Goal: Task Accomplishment & Management: Manage account settings

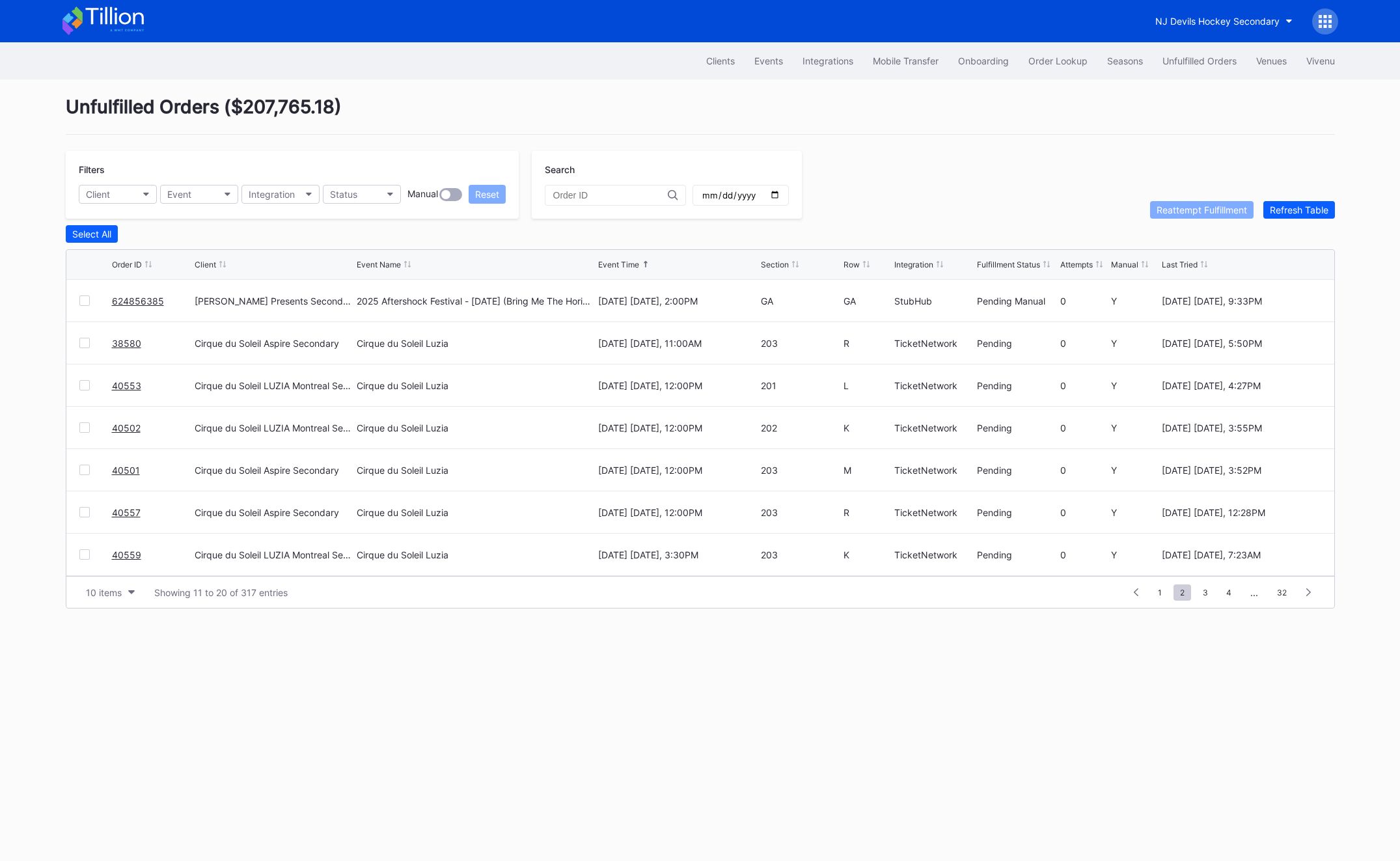
scroll to position [126, 0]
click at [1052, 57] on div "Order Lookup" at bounding box center [1058, 60] width 59 height 11
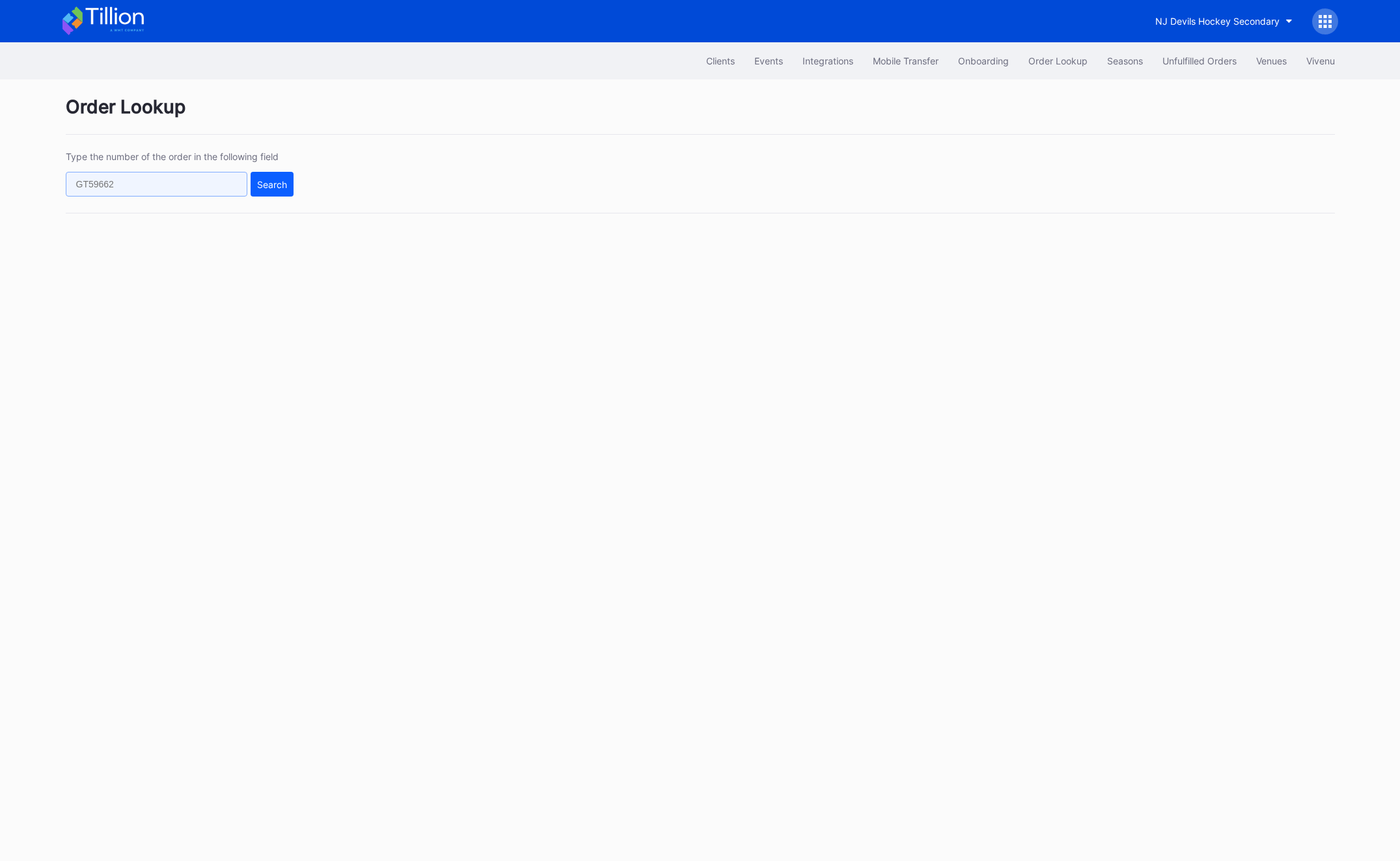
click at [168, 177] on input "text" at bounding box center [157, 184] width 181 height 25
paste input "22p1sd58olq"
type input "22p1sd58olq"
click at [271, 189] on div "Search" at bounding box center [272, 184] width 30 height 11
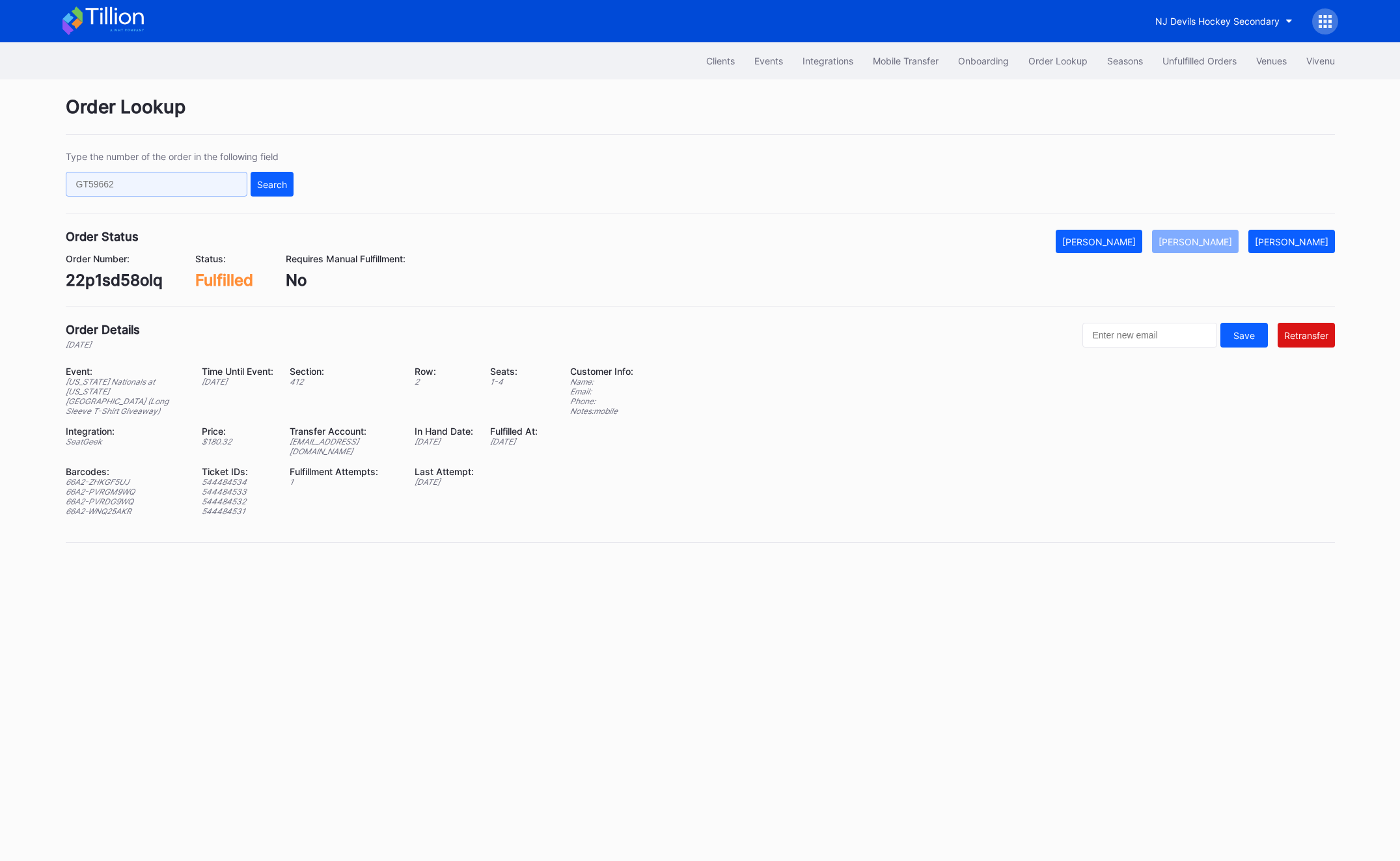
click at [150, 178] on input "text" at bounding box center [157, 184] width 181 height 25
paste input "565832375"
click at [276, 179] on div "Search" at bounding box center [272, 184] width 30 height 11
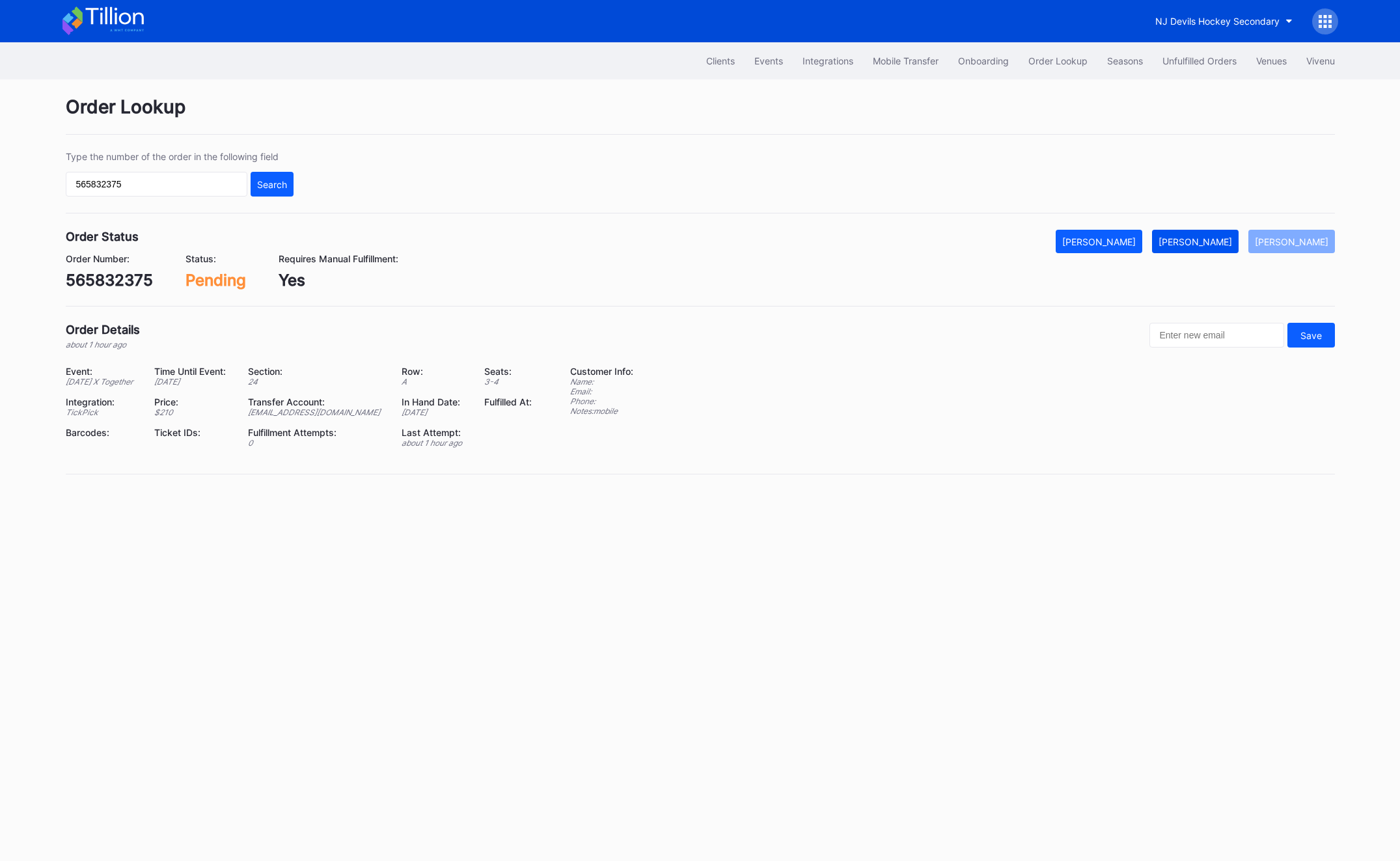
click at [1220, 244] on div "Mark Fulfilled" at bounding box center [1195, 242] width 74 height 11
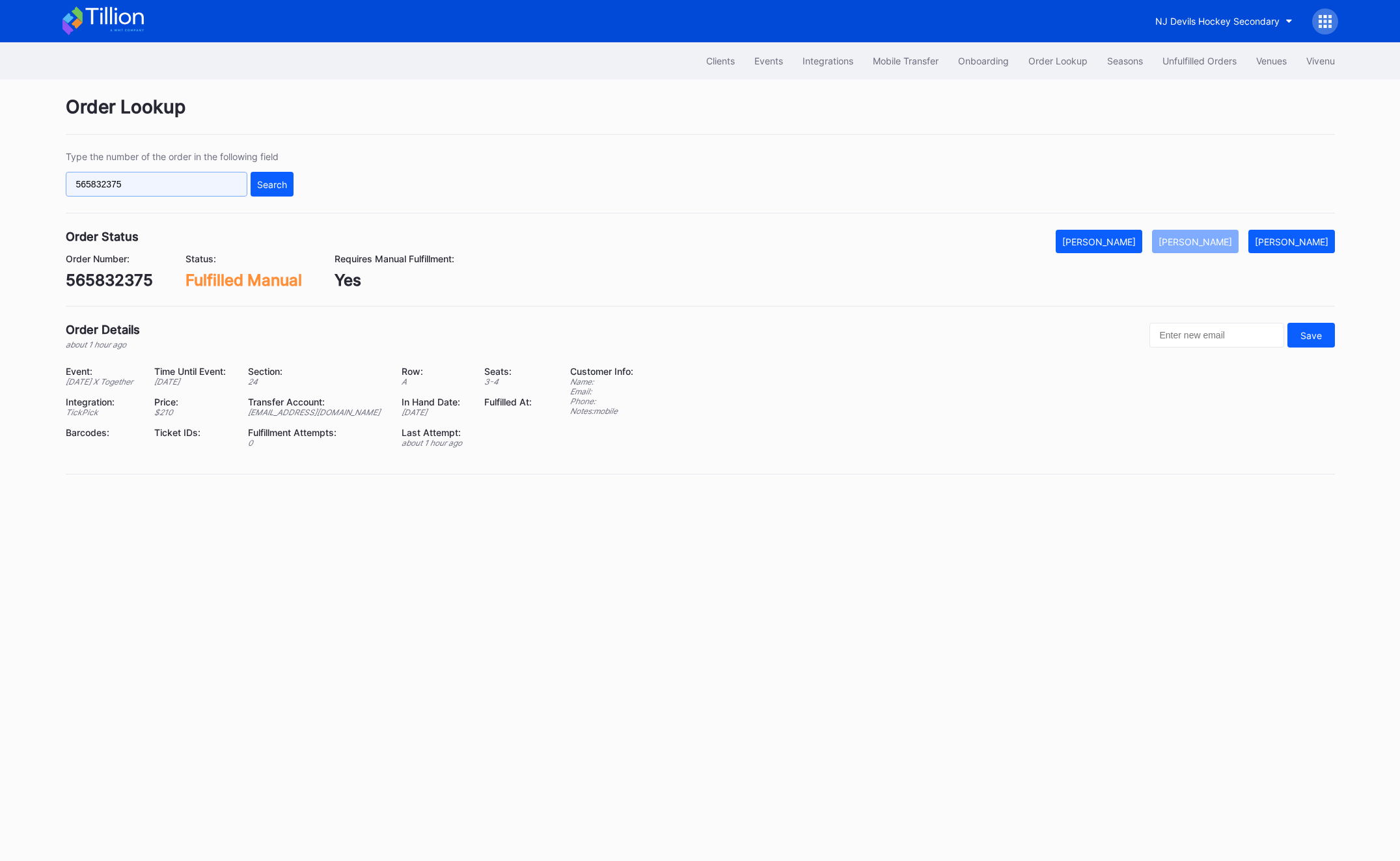
click at [86, 177] on input "565832375" at bounding box center [157, 184] width 181 height 25
paste input "625304696"
click at [294, 170] on div "Type the number of the order in the following field 625304696 Search" at bounding box center [700, 182] width 1269 height 63
click at [294, 175] on div "Type the number of the order in the following field 625304696 Search" at bounding box center [700, 182] width 1269 height 63
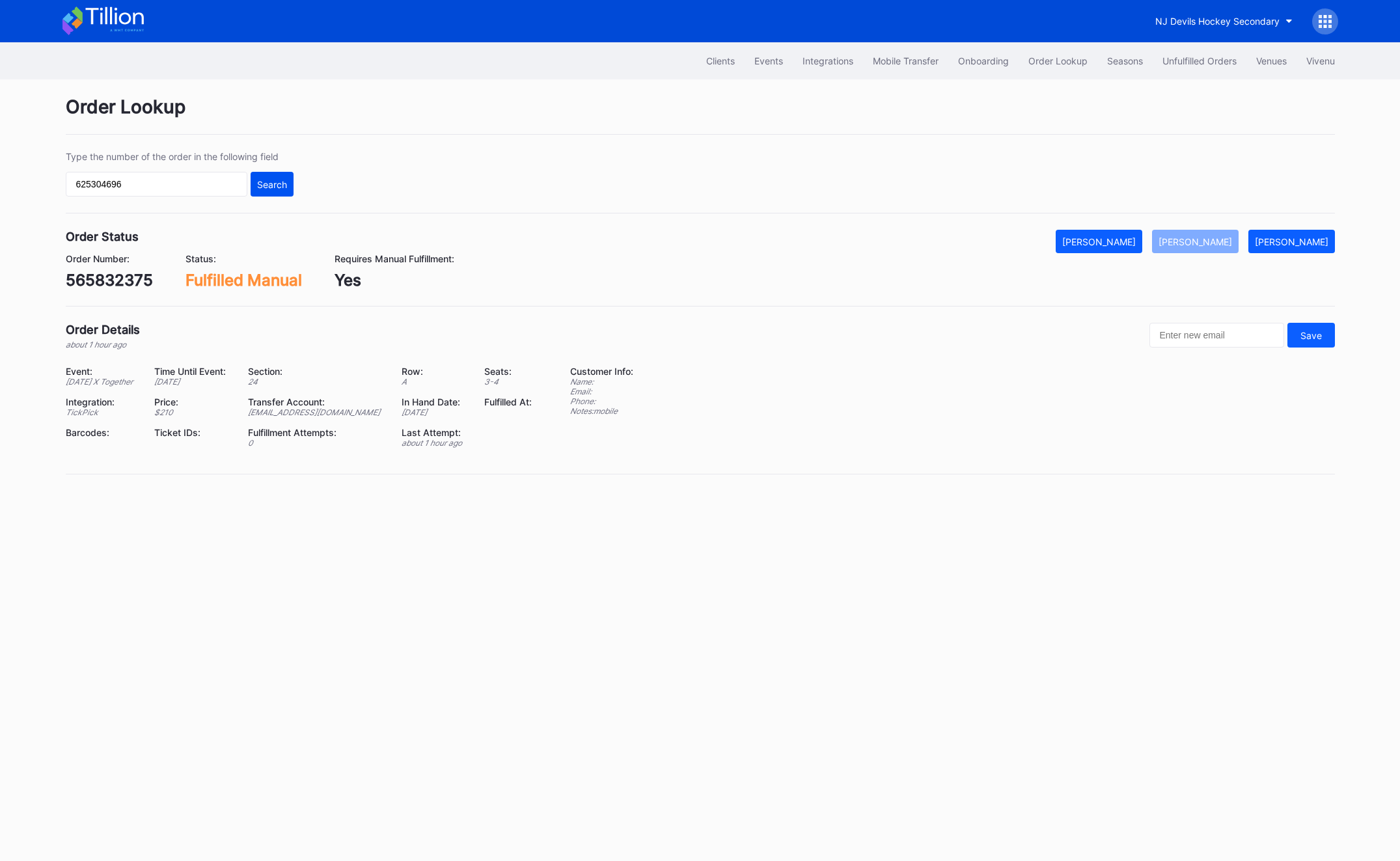
click at [287, 182] on button "Search" at bounding box center [271, 184] width 43 height 25
click at [95, 176] on input "625304696" at bounding box center [157, 184] width 181 height 25
paste input "582654657"
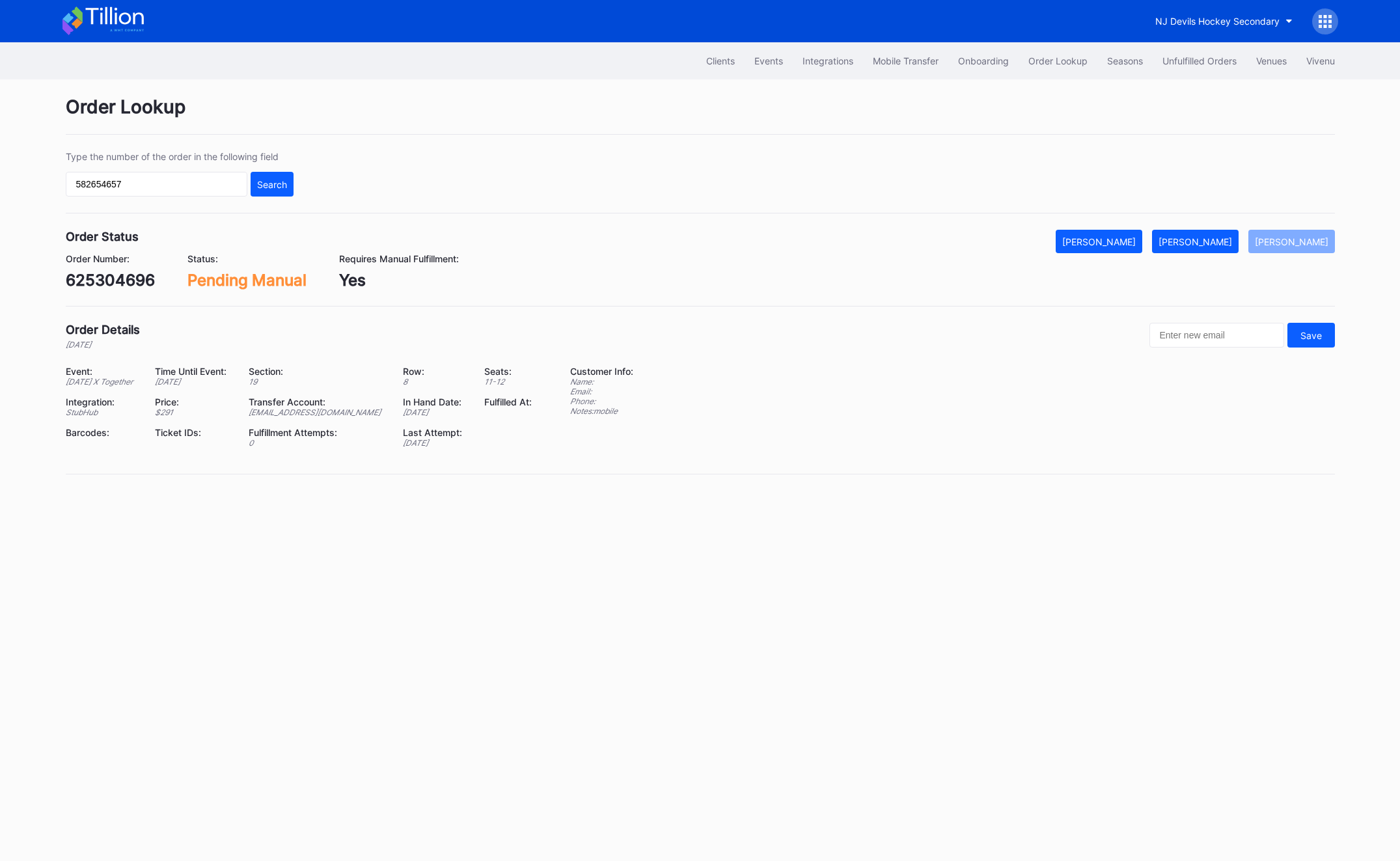
click at [288, 168] on div "Type the number of the order in the following field 582654657 Search" at bounding box center [180, 174] width 228 height 46
click at [266, 190] on button "Search" at bounding box center [271, 184] width 43 height 25
click at [96, 274] on div "582654657" at bounding box center [109, 280] width 88 height 19
copy div "582654657"
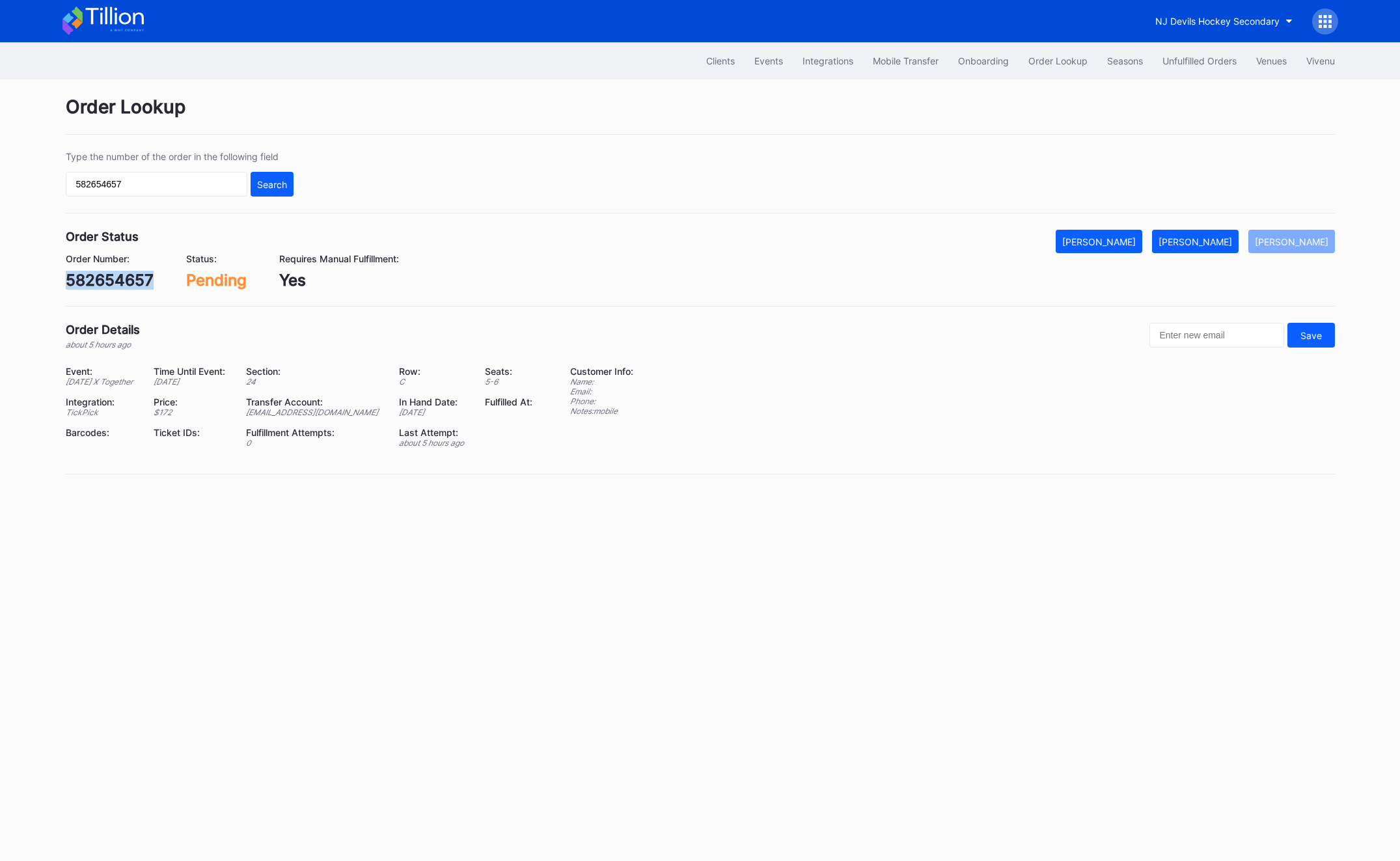
click at [83, 284] on div "582654657" at bounding box center [109, 280] width 88 height 19
click at [1239, 248] on button "Mark Fulfilled" at bounding box center [1195, 242] width 87 height 23
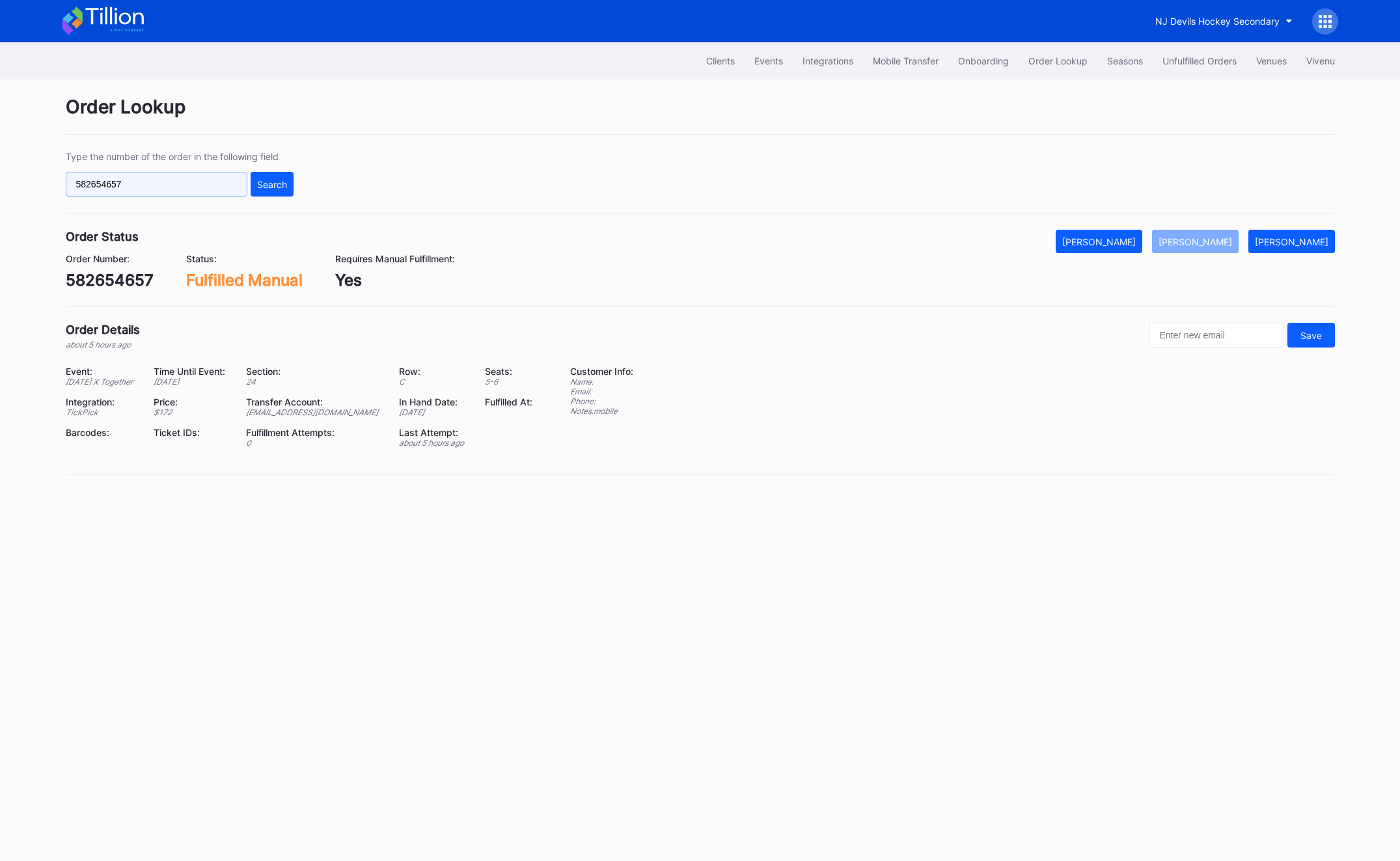
click at [88, 173] on input "582654657" at bounding box center [157, 184] width 181 height 25
paste input "625402018"
click at [287, 177] on button "Search" at bounding box center [271, 184] width 43 height 25
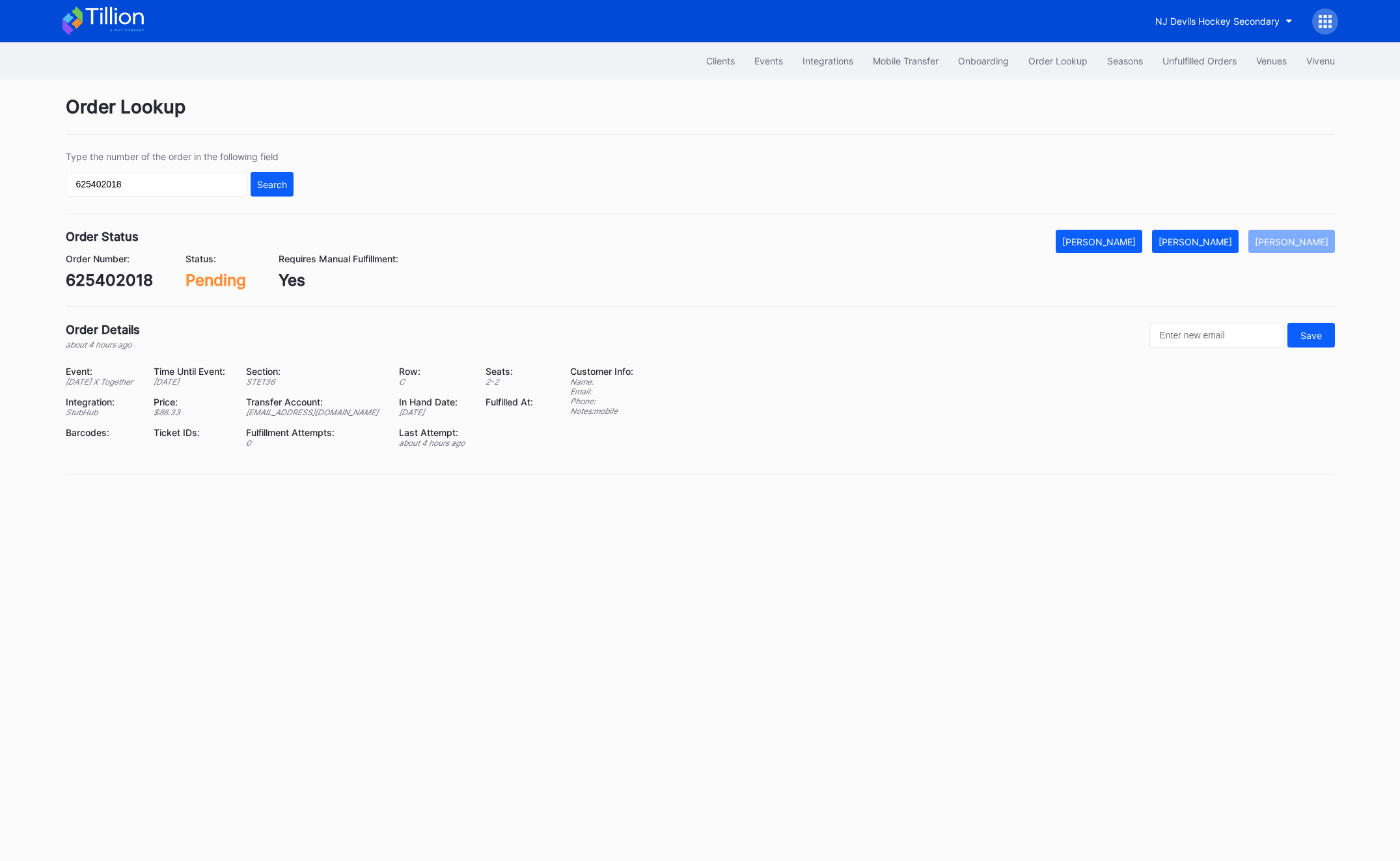
click at [1222, 228] on div "Order Lookup Type the number of the order in the following field 625402018 Sear…" at bounding box center [700, 293] width 1302 height 428
click at [1232, 242] on div "Mark Fulfilled" at bounding box center [1195, 242] width 74 height 11
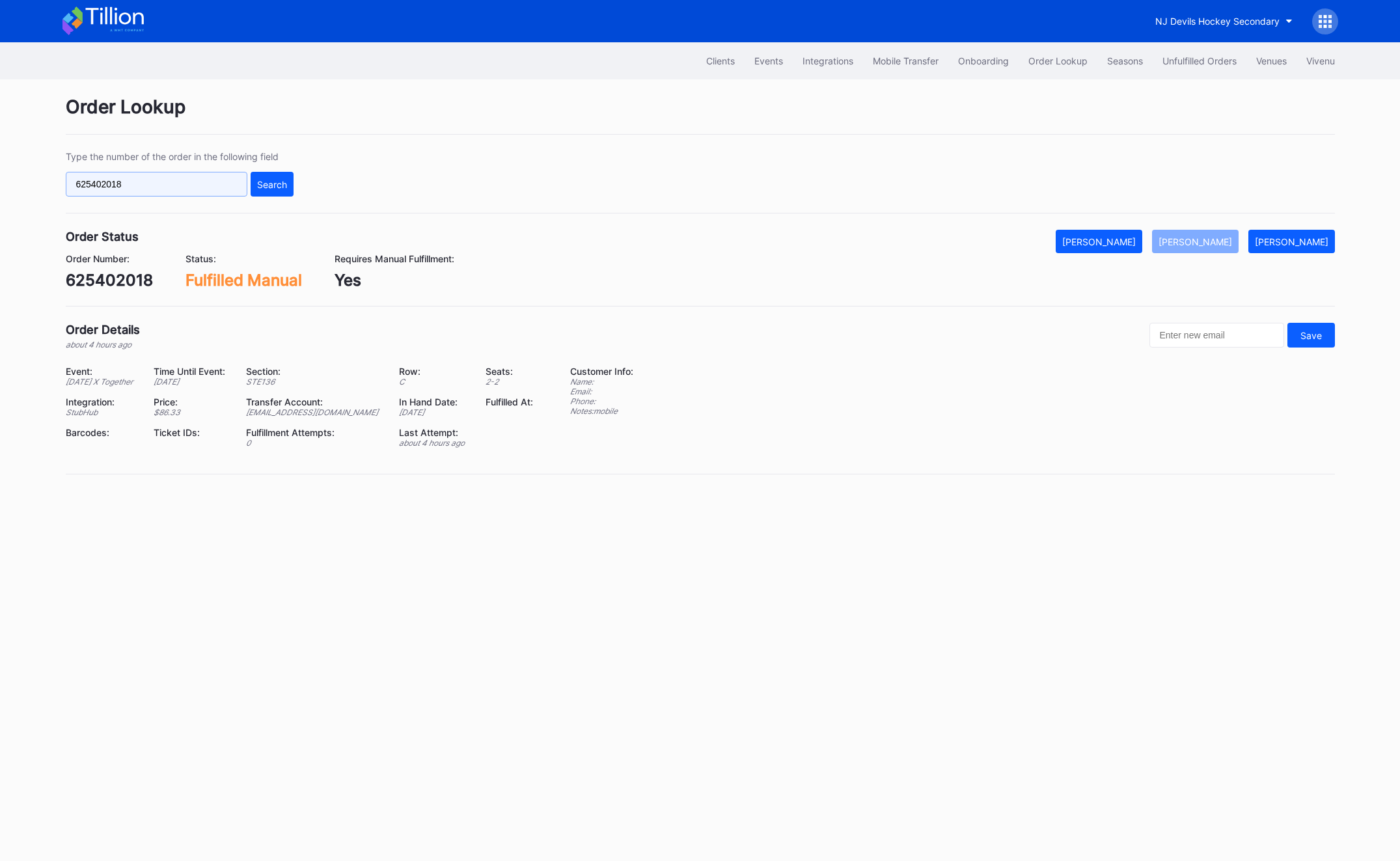
click at [201, 180] on input "625402018" at bounding box center [157, 184] width 181 height 25
paste input "q013cr2l7k7"
click at [290, 188] on button "Search" at bounding box center [271, 184] width 43 height 25
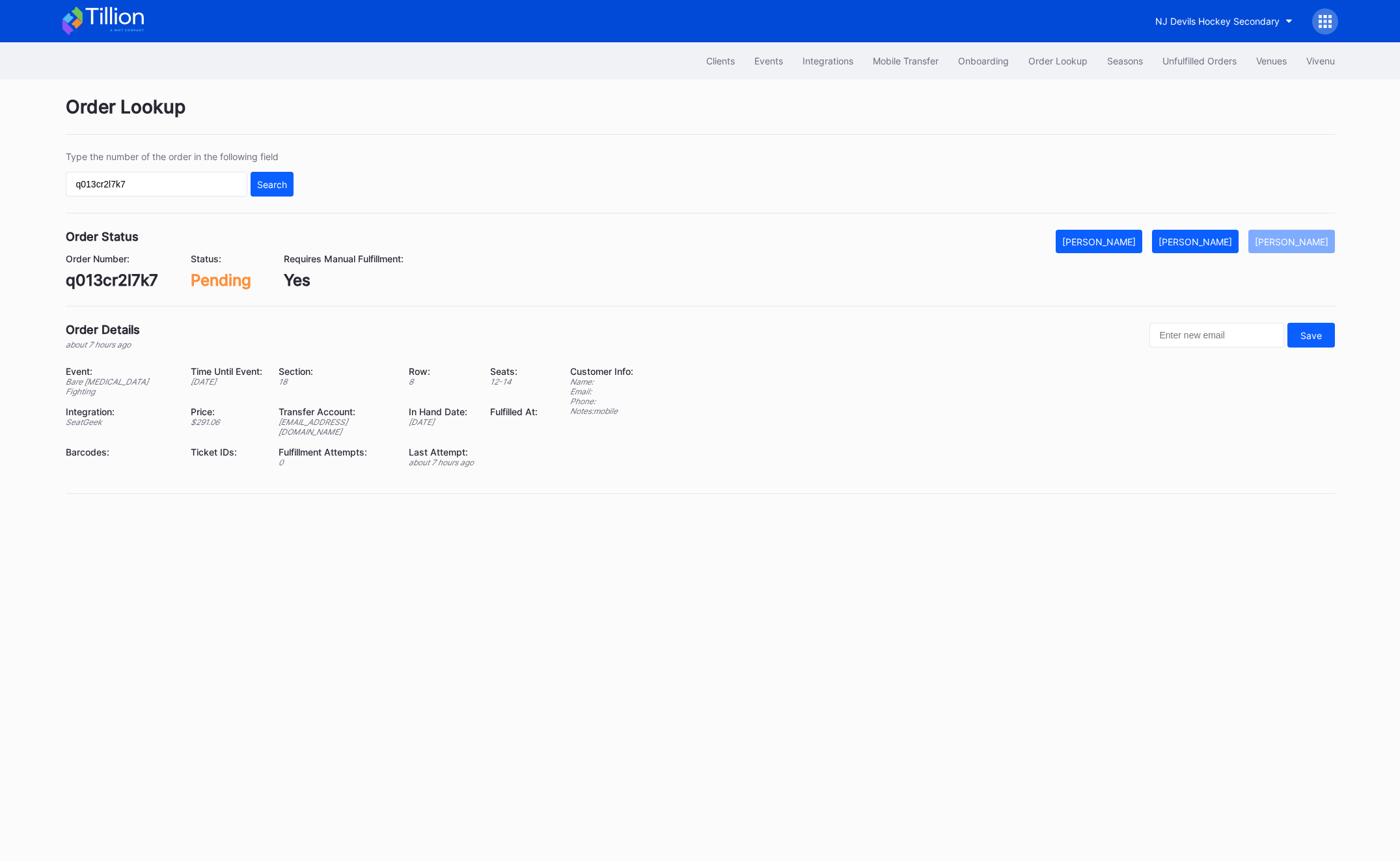
click at [88, 284] on div "q013cr2l7k7" at bounding box center [112, 280] width 92 height 19
copy div "q013cr2l7k7"
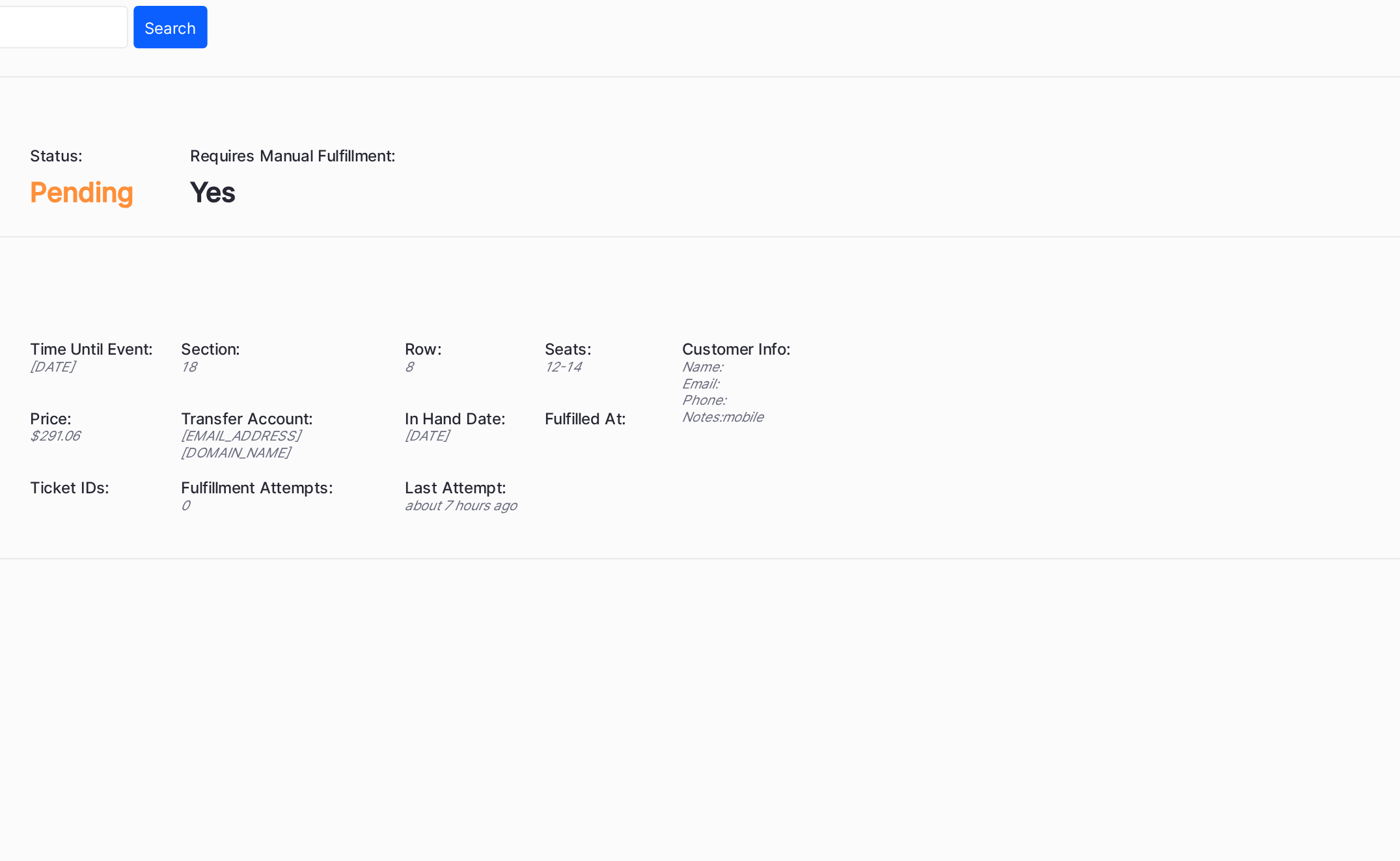
click at [684, 265] on div "Order Number: q013cr2l7k7 Status: Pending Requires Manual Fulfillment: Yes" at bounding box center [700, 271] width 1269 height 36
drag, startPoint x: 733, startPoint y: 206, endPoint x: 636, endPoint y: 237, distance: 101.8
click at [636, 237] on div "Order Lookup Type the number of the order in the following field q013cr2l7k7 Se…" at bounding box center [700, 302] width 1302 height 447
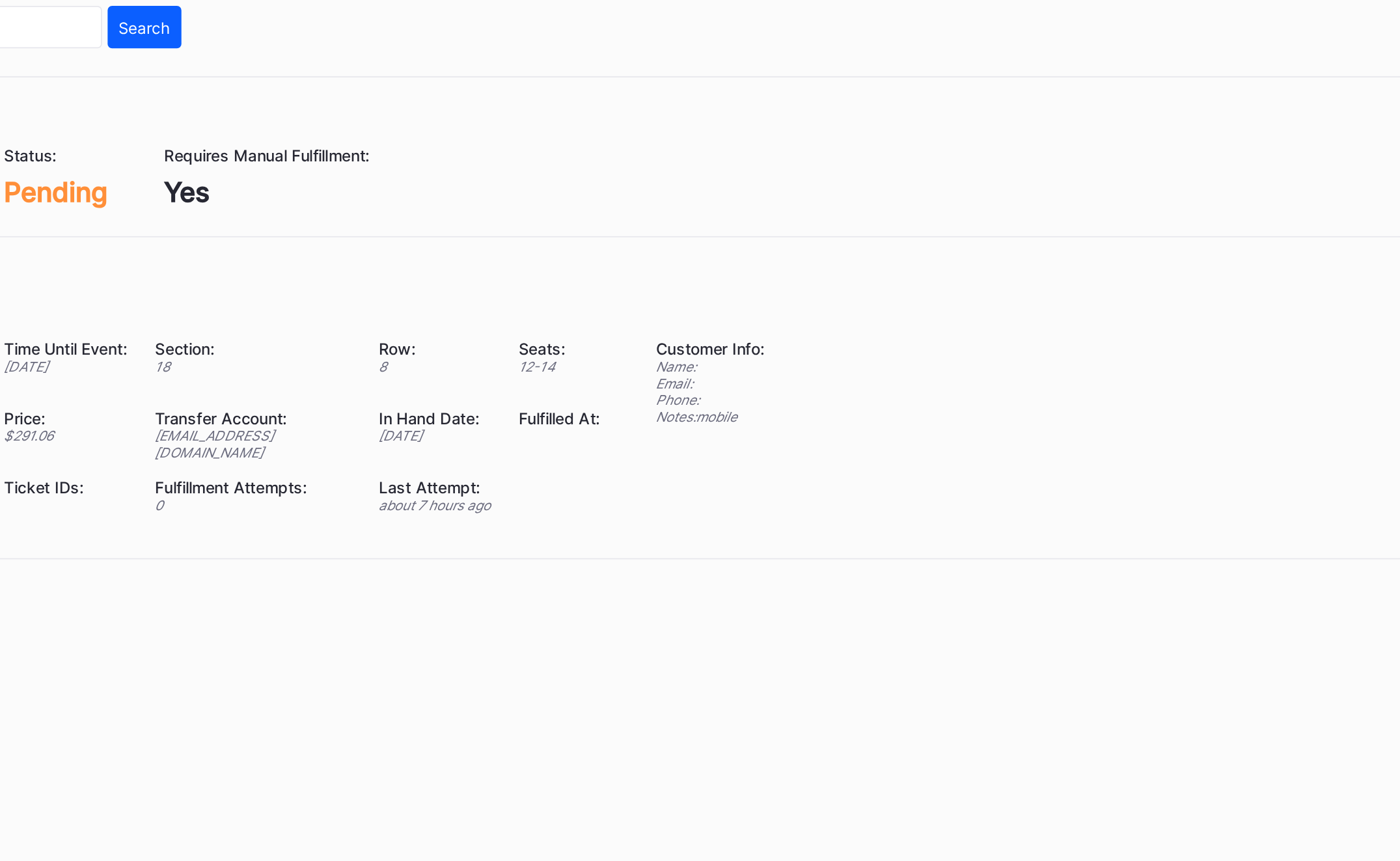
click at [582, 455] on div "Customer Info: Name: Email: Phone: Notes: mobile" at bounding box center [601, 422] width 63 height 112
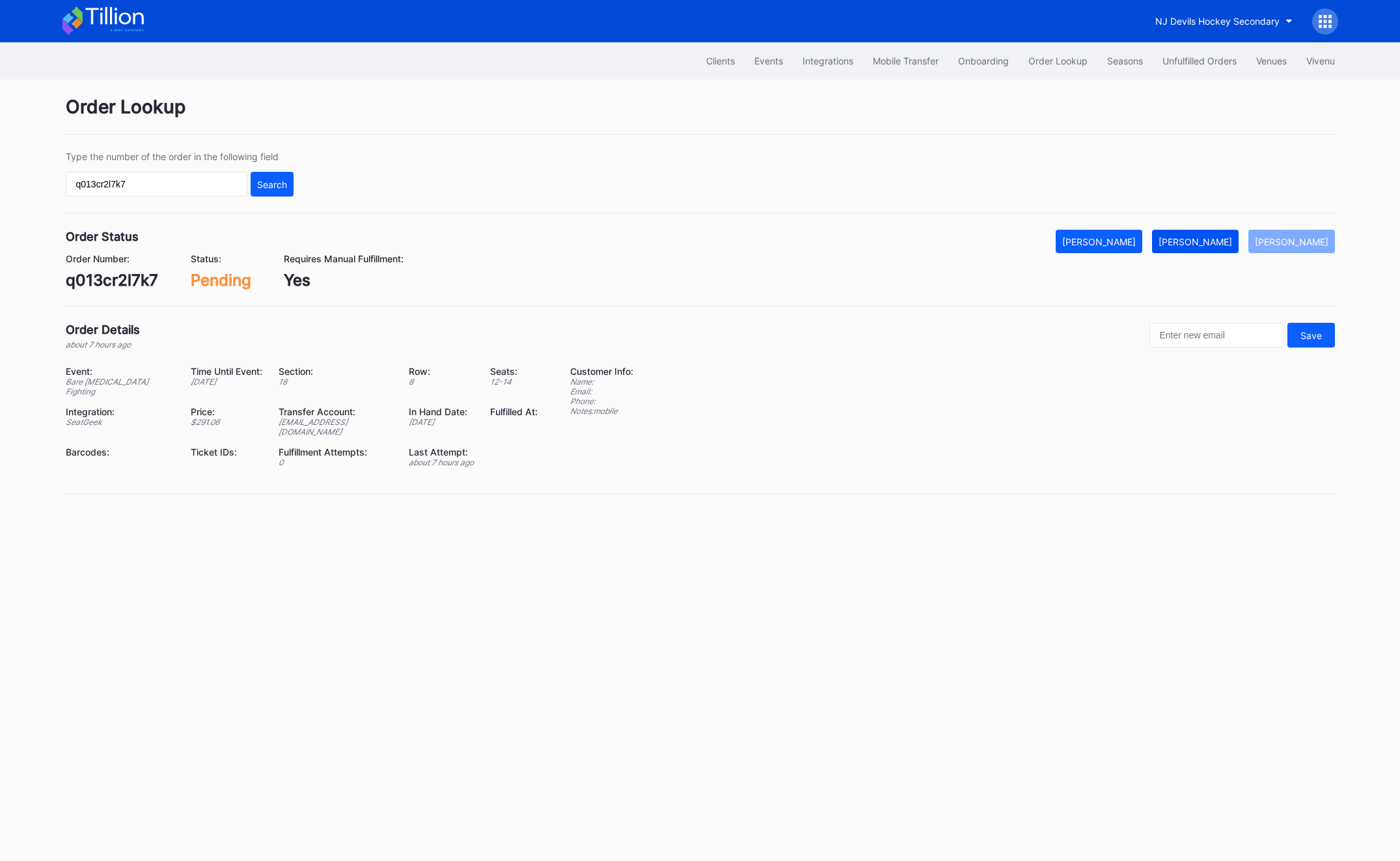
click at [1230, 234] on button "Mark Fulfilled" at bounding box center [1195, 242] width 87 height 23
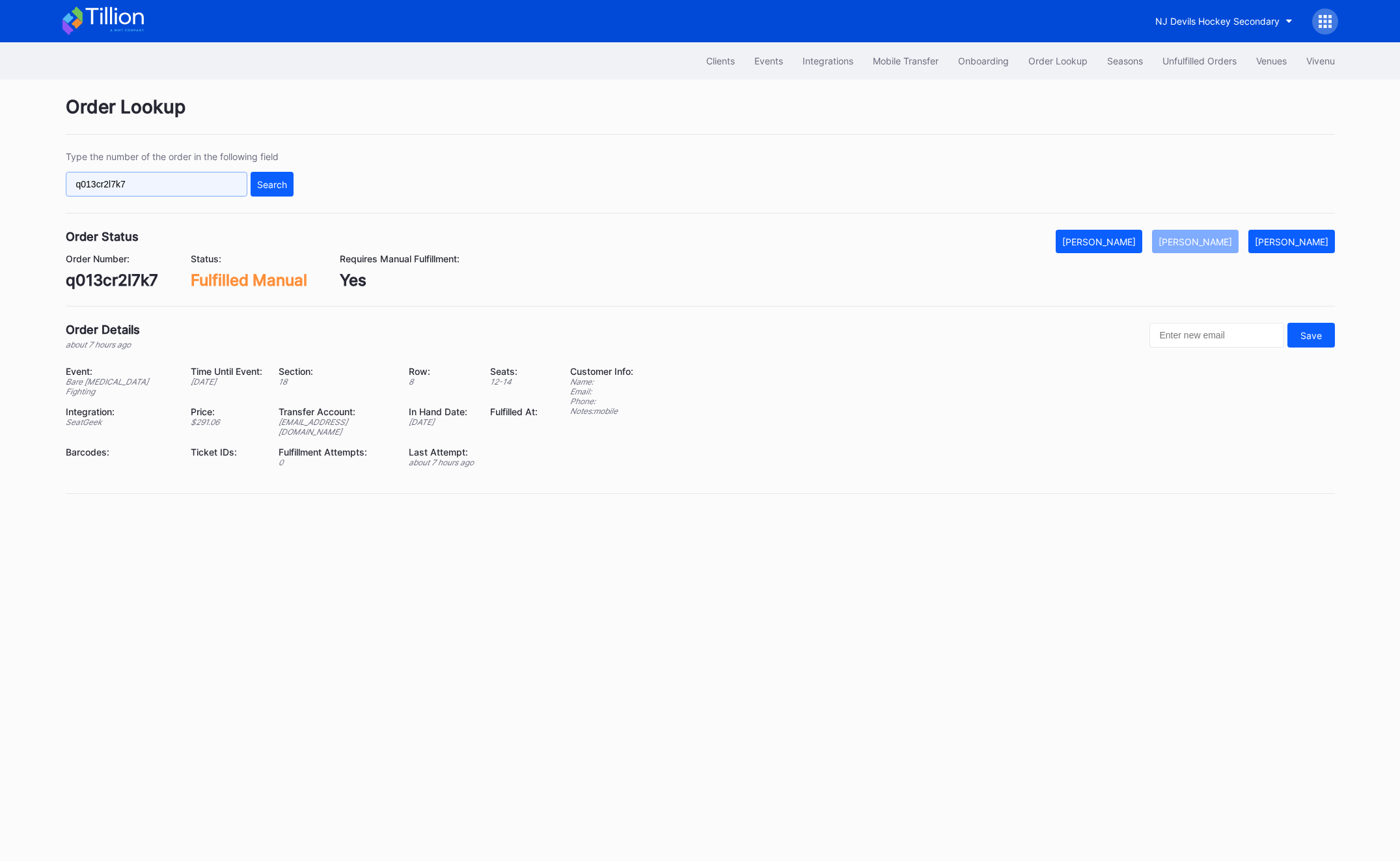
click at [120, 176] on input "q013cr2l7k7" at bounding box center [157, 184] width 181 height 25
paste input "0ry7ckvyqnr"
type input "0ry7ckvyqnr"
click at [282, 181] on div "Search" at bounding box center [272, 184] width 30 height 11
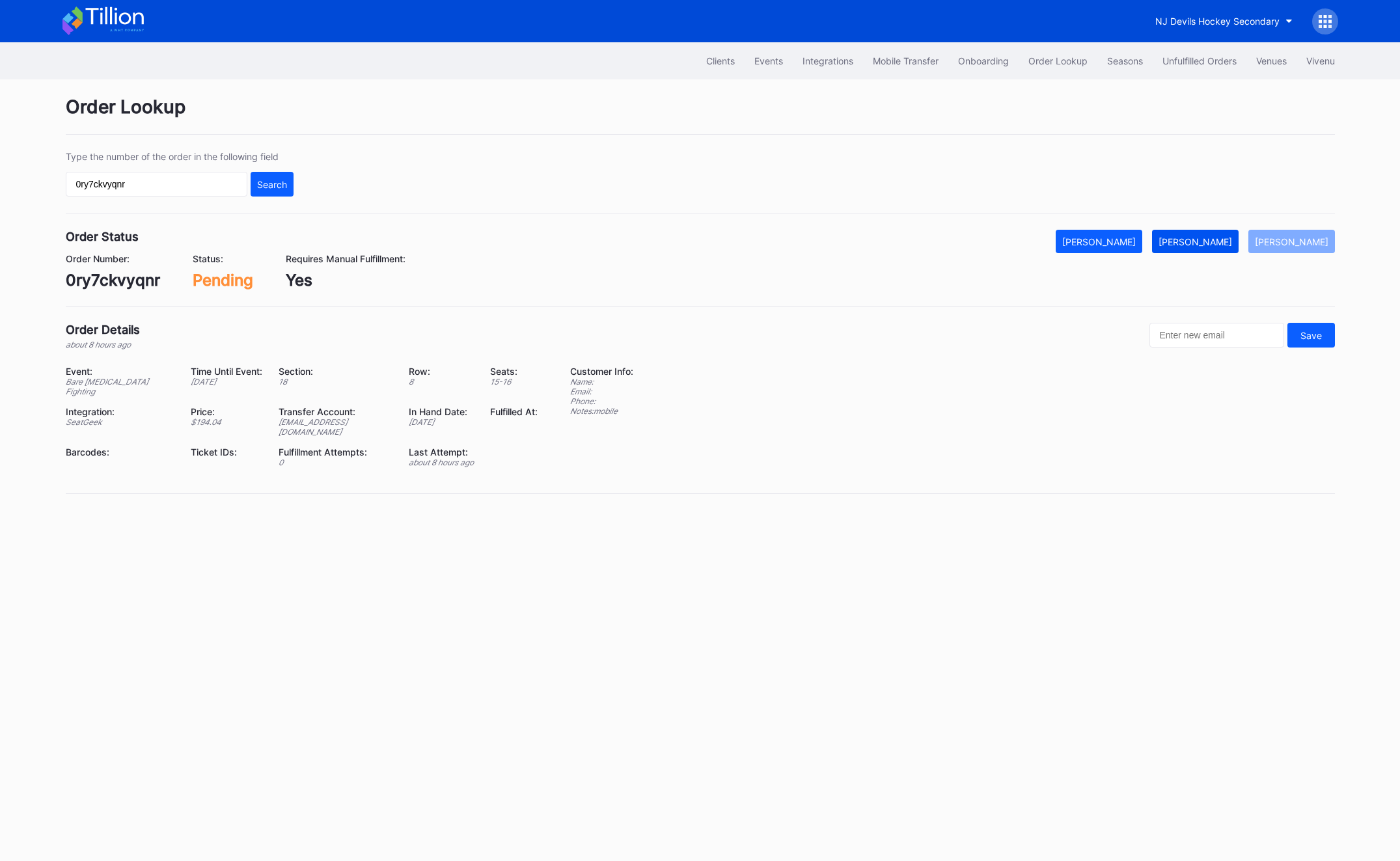
click at [1223, 246] on button "Mark Fulfilled" at bounding box center [1195, 242] width 87 height 23
click at [1214, 60] on div "Unfulfilled Orders" at bounding box center [1199, 60] width 74 height 11
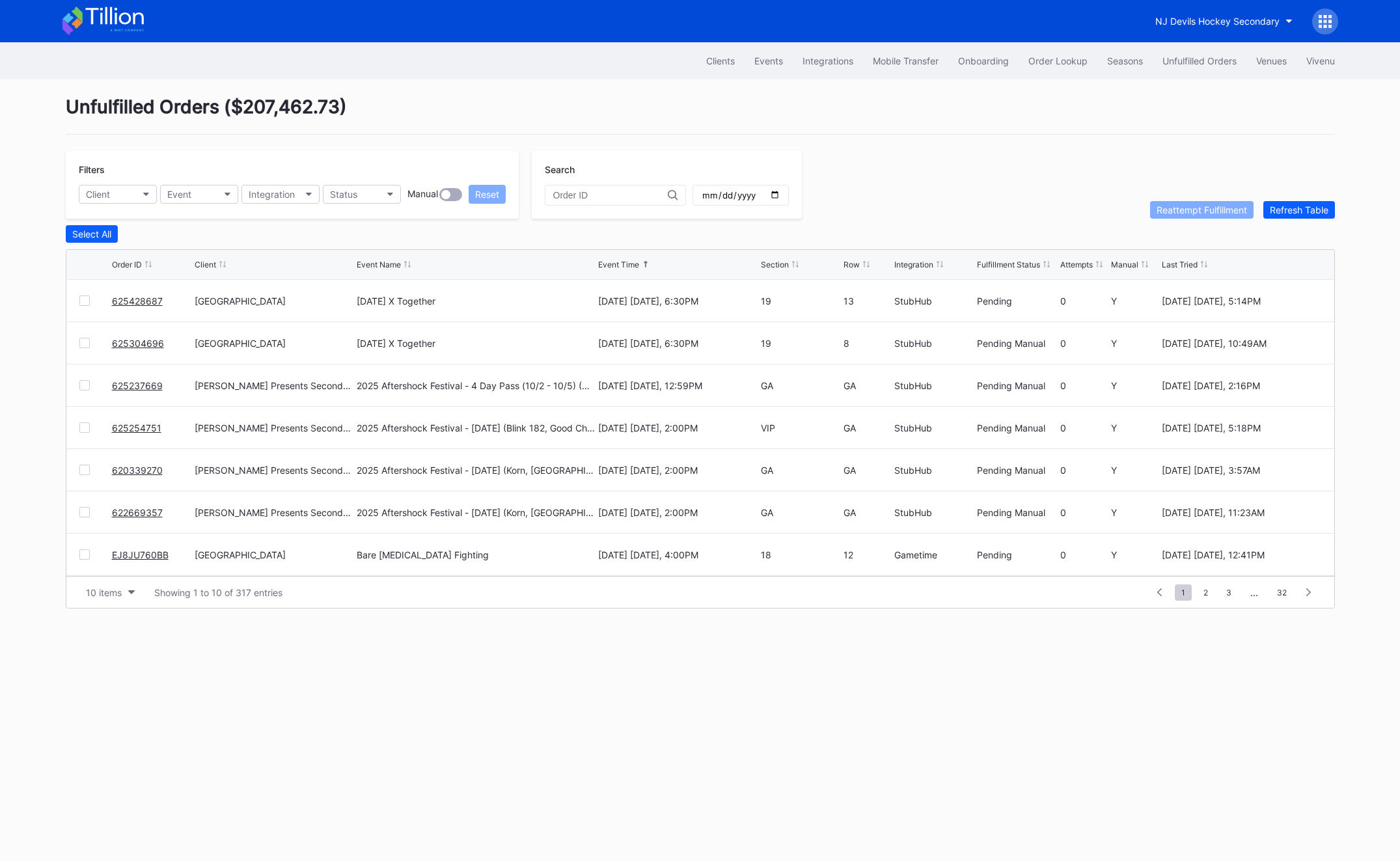
scroll to position [126, 0]
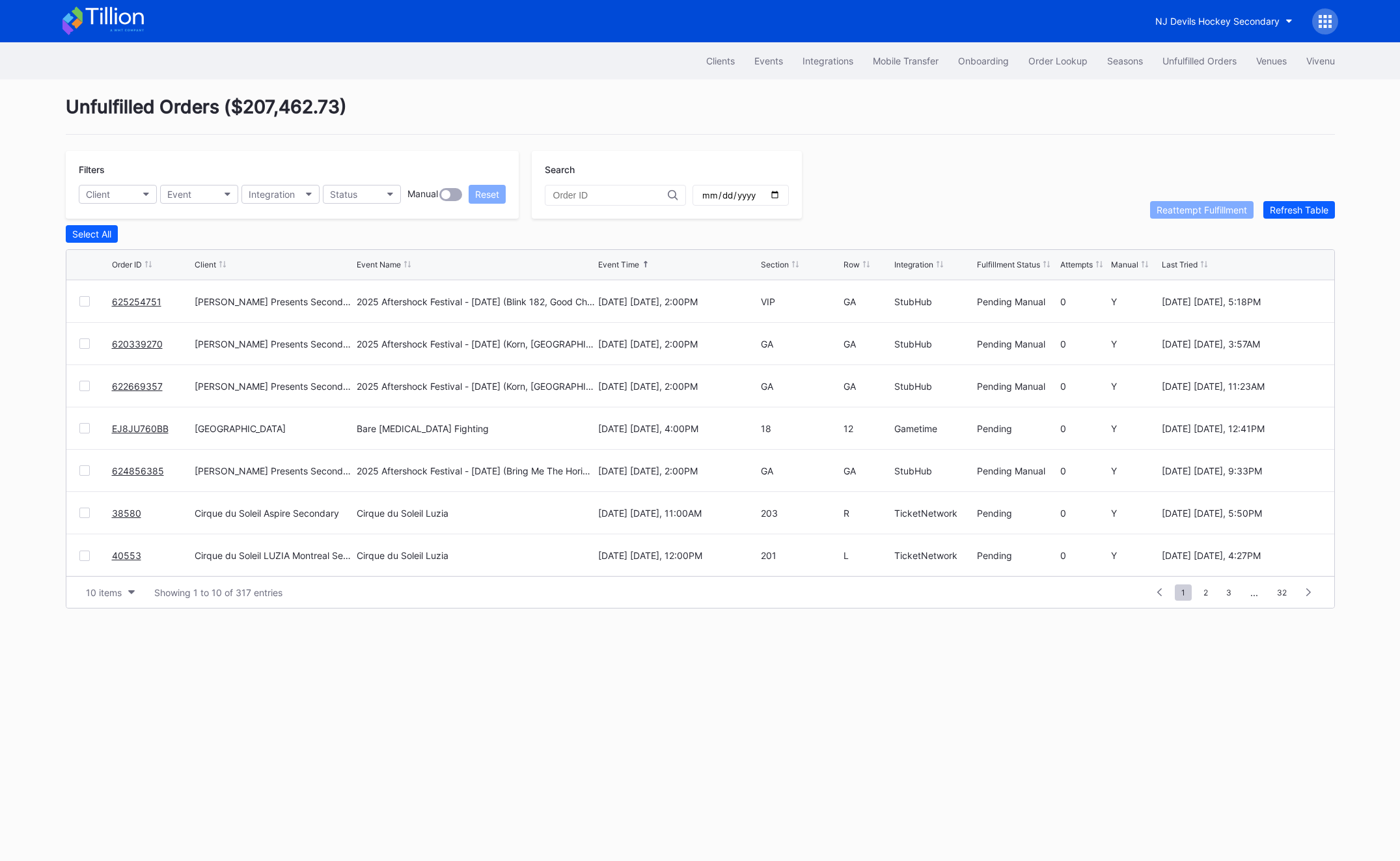
click at [145, 427] on link "EJ8JU760BB" at bounding box center [140, 429] width 57 height 11
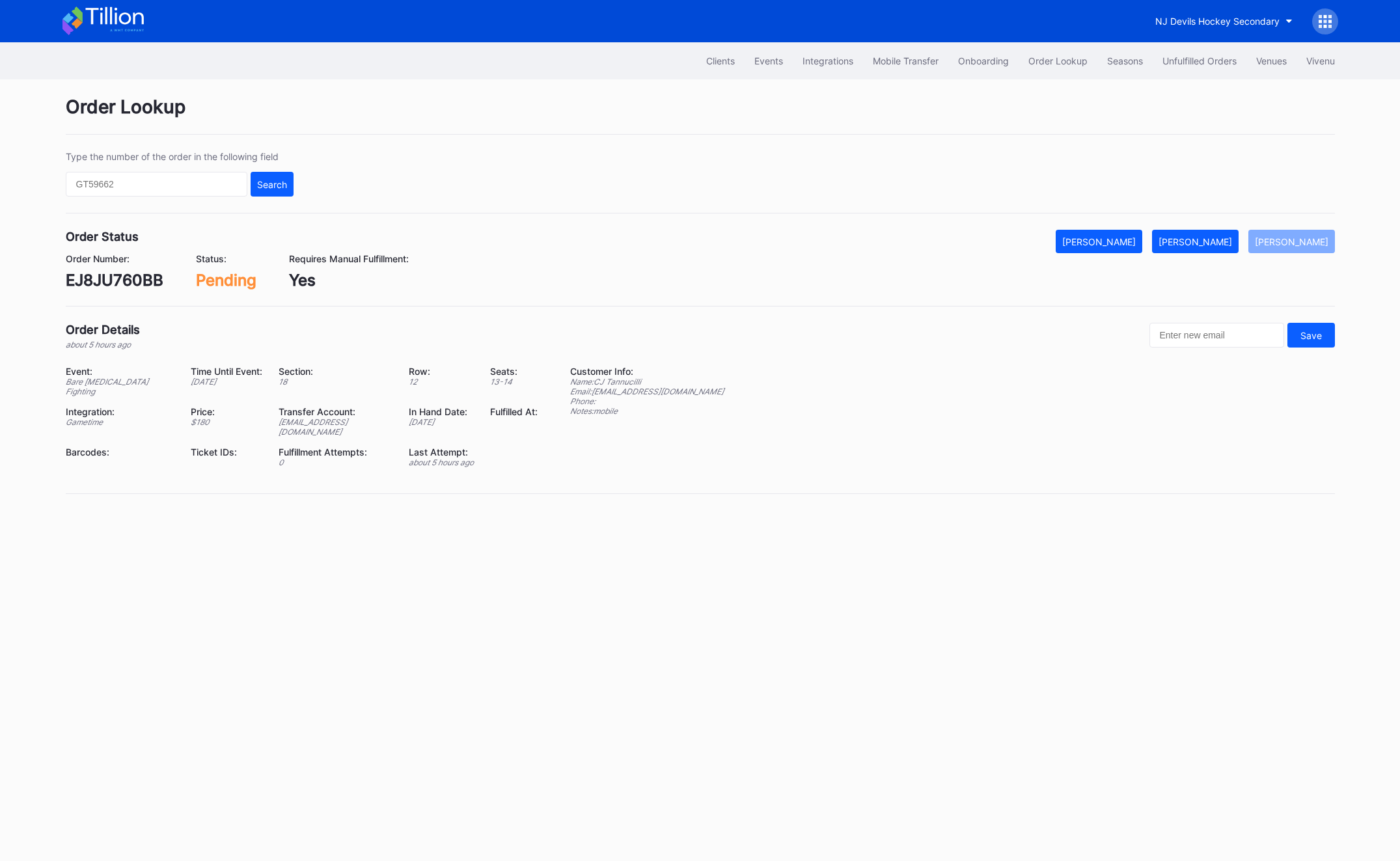
click at [99, 283] on div "EJ8JU760BB" at bounding box center [115, 280] width 98 height 19
copy div "EJ8JU760BB"
click at [1219, 243] on div "Mark Fulfilled" at bounding box center [1195, 242] width 74 height 11
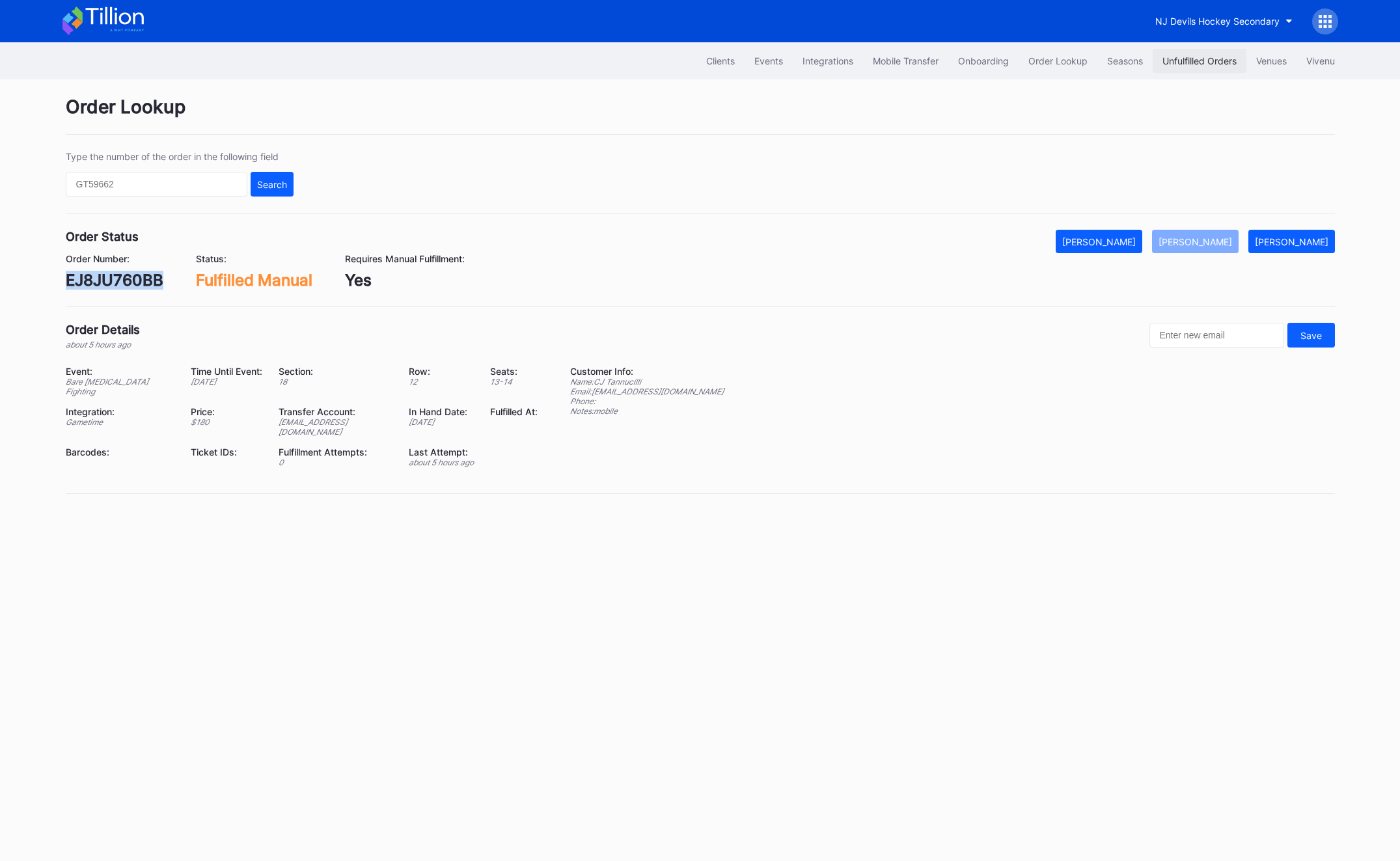
click at [1162, 56] on div "Unfulfilled Orders" at bounding box center [1199, 60] width 74 height 11
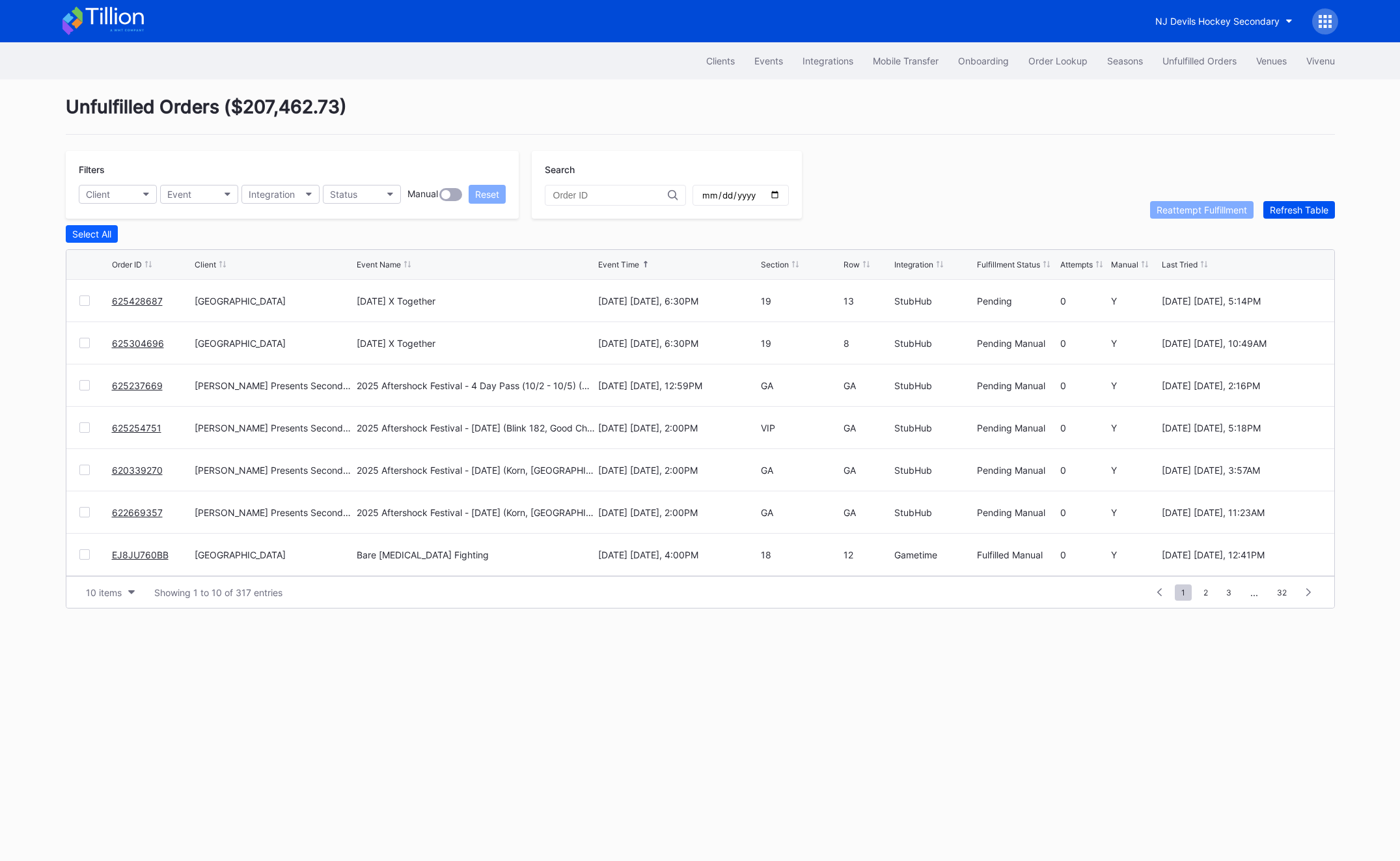
click at [1309, 218] on button "Refresh Table" at bounding box center [1299, 210] width 71 height 18
click at [153, 294] on div "625428687" at bounding box center [152, 301] width 79 height 42
click at [152, 305] on link "625428687" at bounding box center [138, 301] width 51 height 11
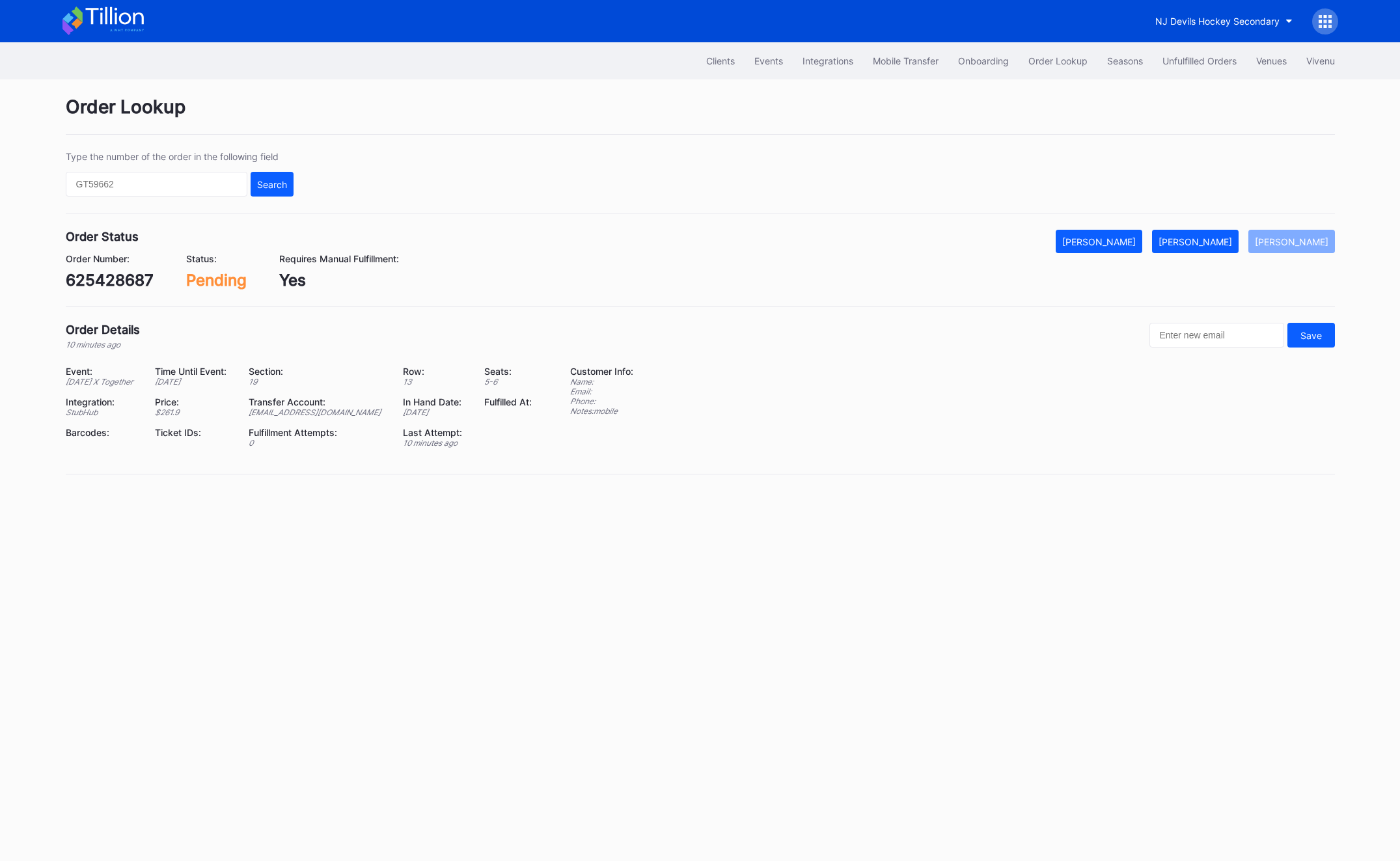
click at [119, 270] on div "625428687" at bounding box center [109, 280] width 88 height 19
copy div "625428687"
click at [84, 277] on div "625428687" at bounding box center [109, 280] width 88 height 19
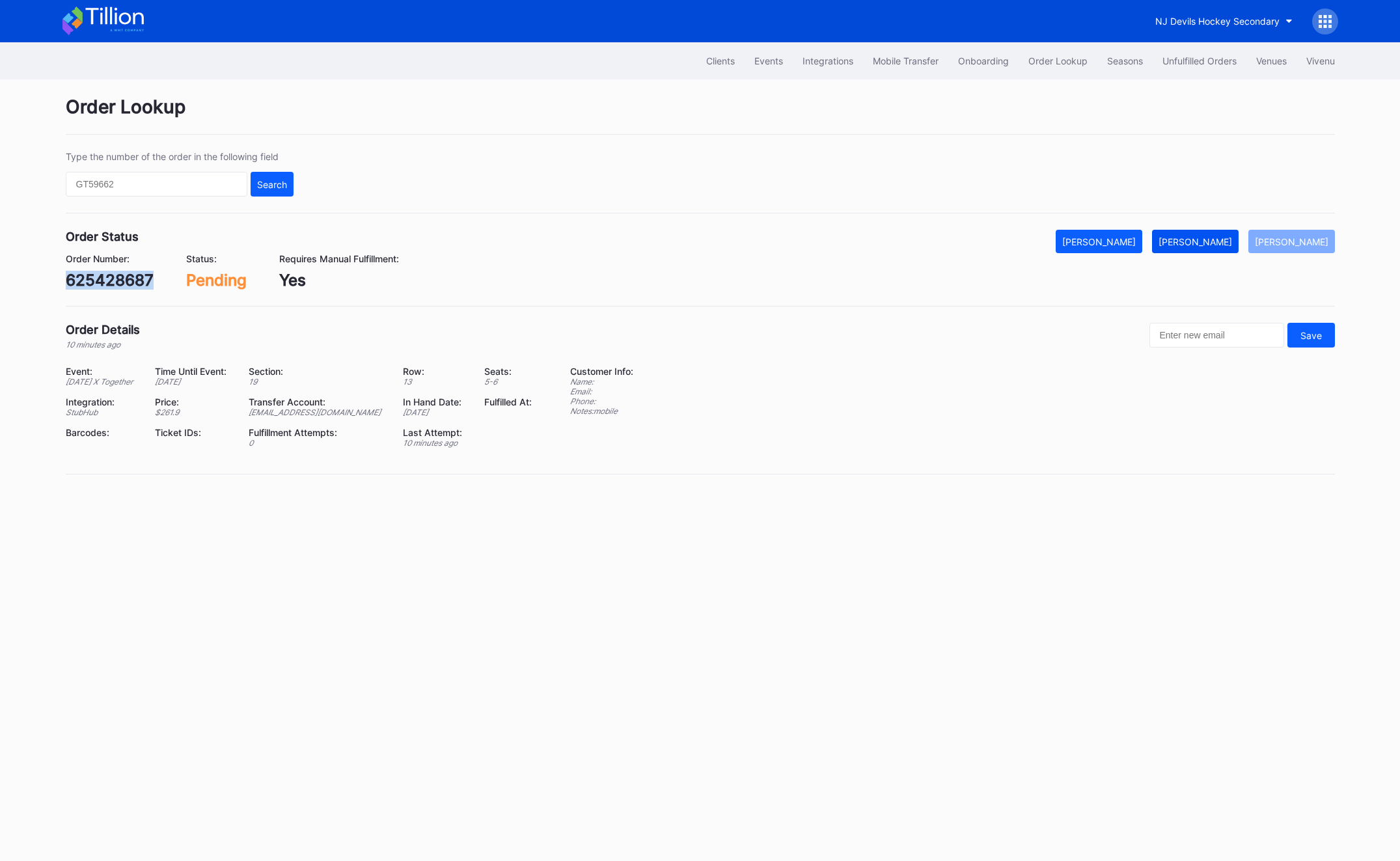
click at [1202, 249] on button "Mark Fulfilled" at bounding box center [1195, 242] width 87 height 23
click at [1223, 57] on div "Unfulfilled Orders" at bounding box center [1199, 60] width 74 height 11
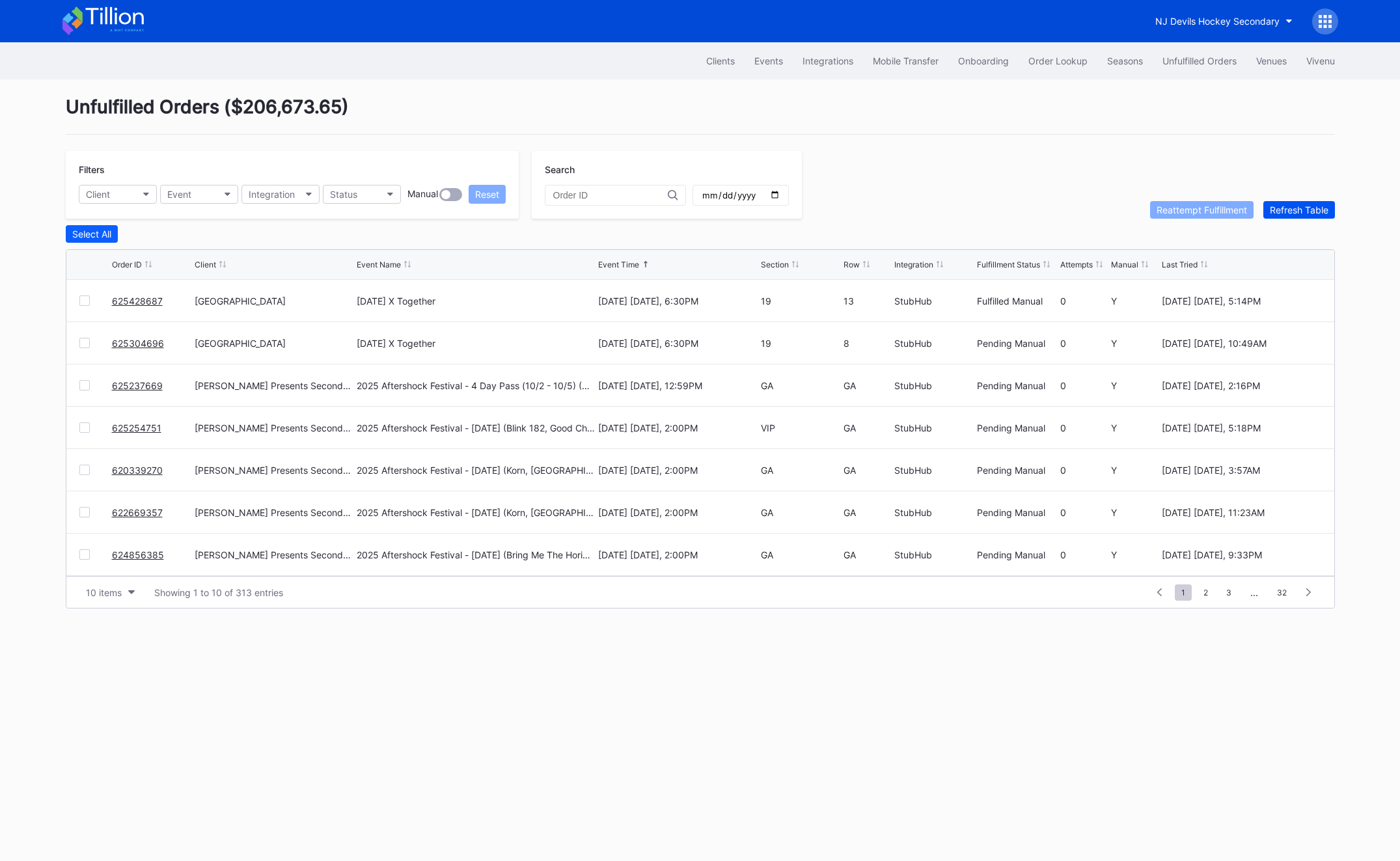
click at [1299, 212] on div "Refresh Table" at bounding box center [1299, 210] width 59 height 11
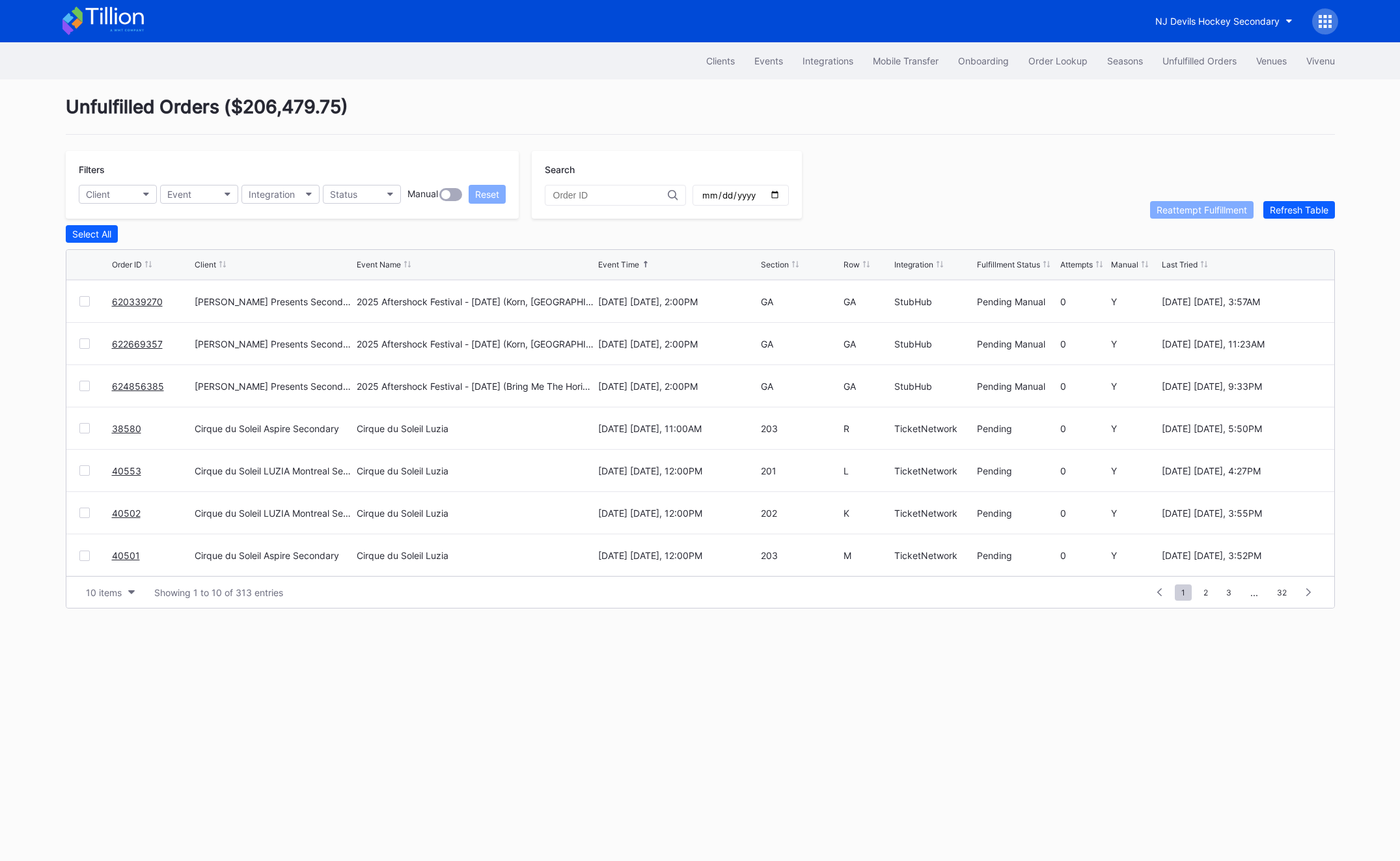
click at [1194, 596] on div "1 ... -1 0 1 2 3 ... 32" at bounding box center [1233, 593] width 174 height 19
click at [1209, 596] on span "2" at bounding box center [1206, 592] width 18 height 16
click at [1161, 597] on span "1" at bounding box center [1160, 592] width 17 height 16
